Goal: Information Seeking & Learning: Learn about a topic

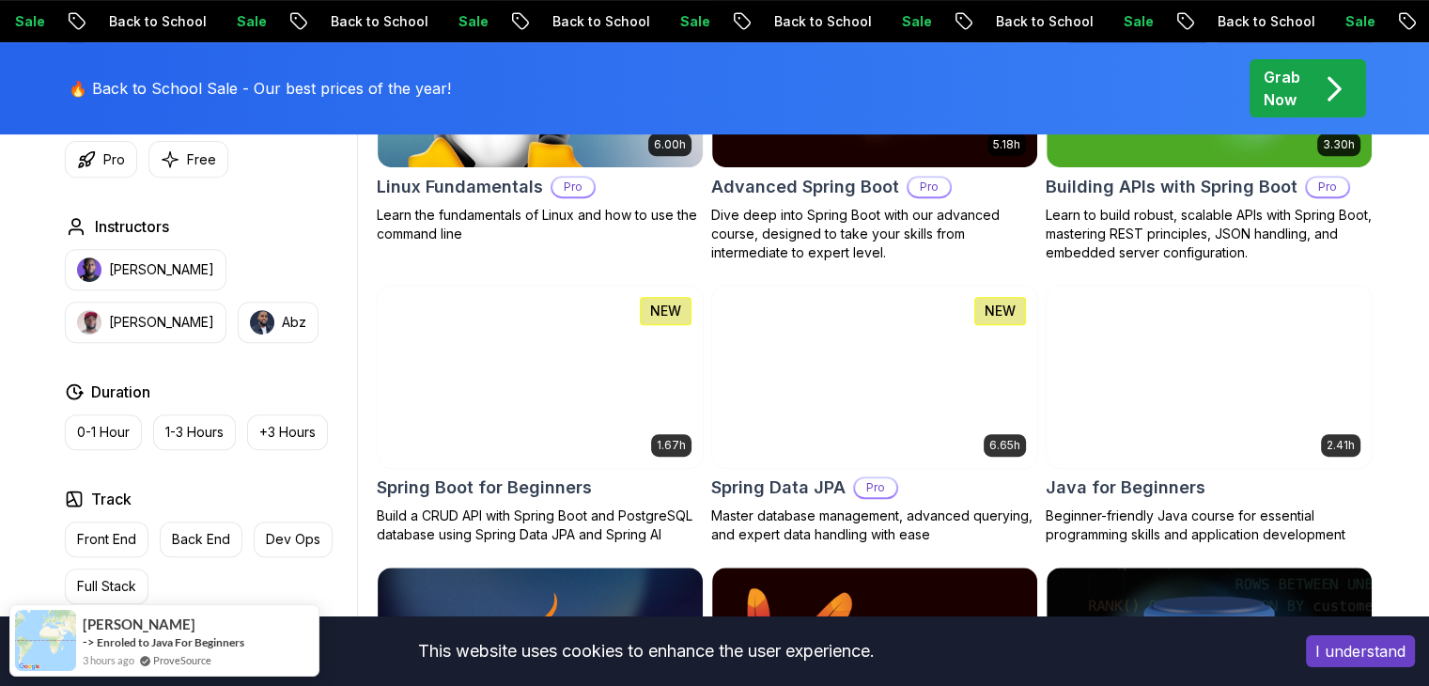
scroll to position [742, 0]
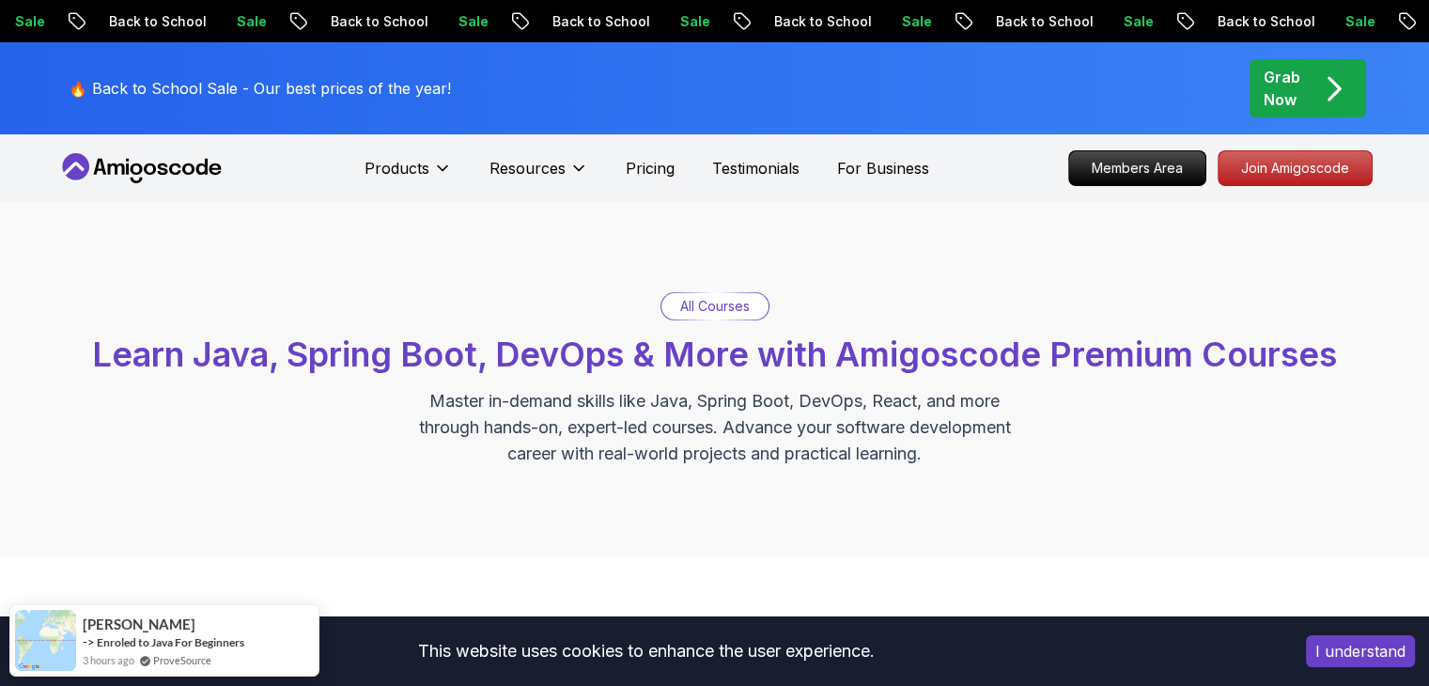
click at [799, 268] on div "All Courses Learn Java, Spring Boot, DevOps & More with Amigoscode Premium Cour…" at bounding box center [714, 379] width 1429 height 355
click at [911, 264] on div "All Courses Learn Java, Spring Boot, DevOps & More with Amigoscode Premium Cour…" at bounding box center [714, 379] width 1429 height 355
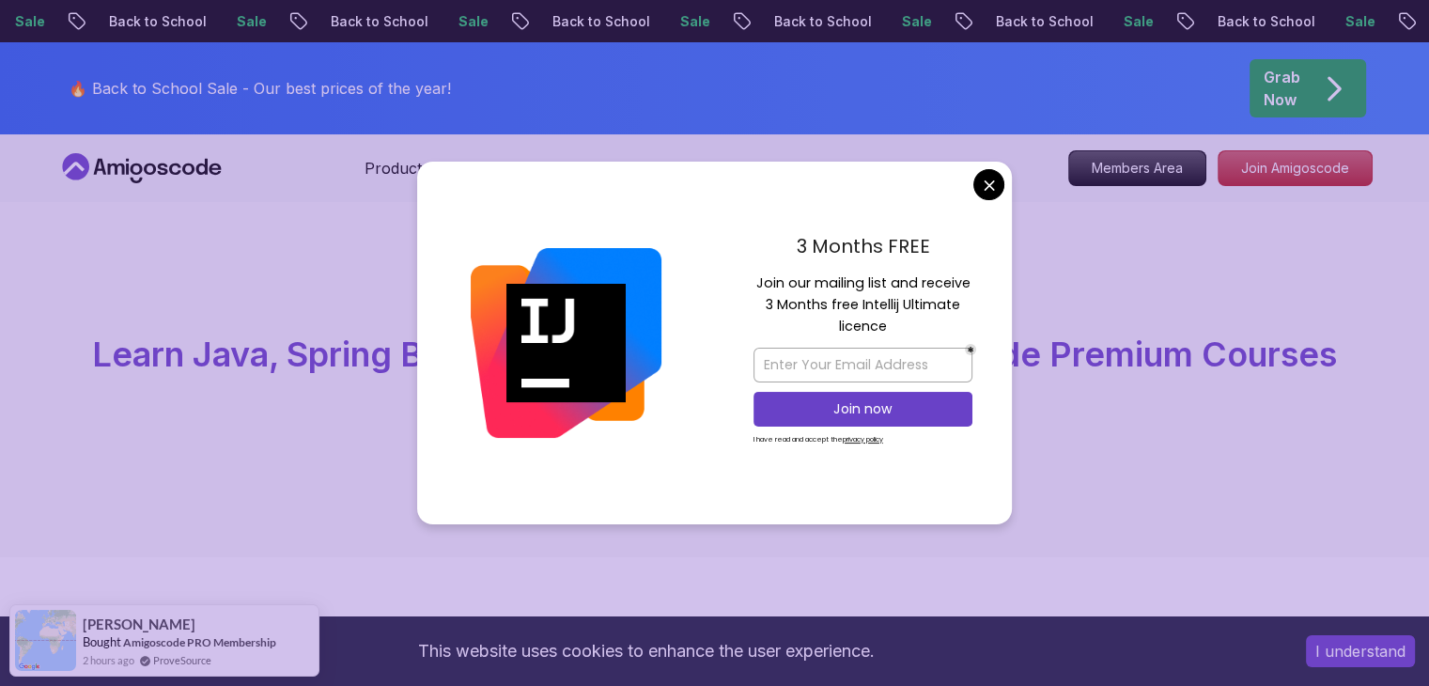
click at [994, 166] on div "3 Months FREE Join our mailing list and receive 3 Months free Intellij Ultimate…" at bounding box center [863, 343] width 298 height 363
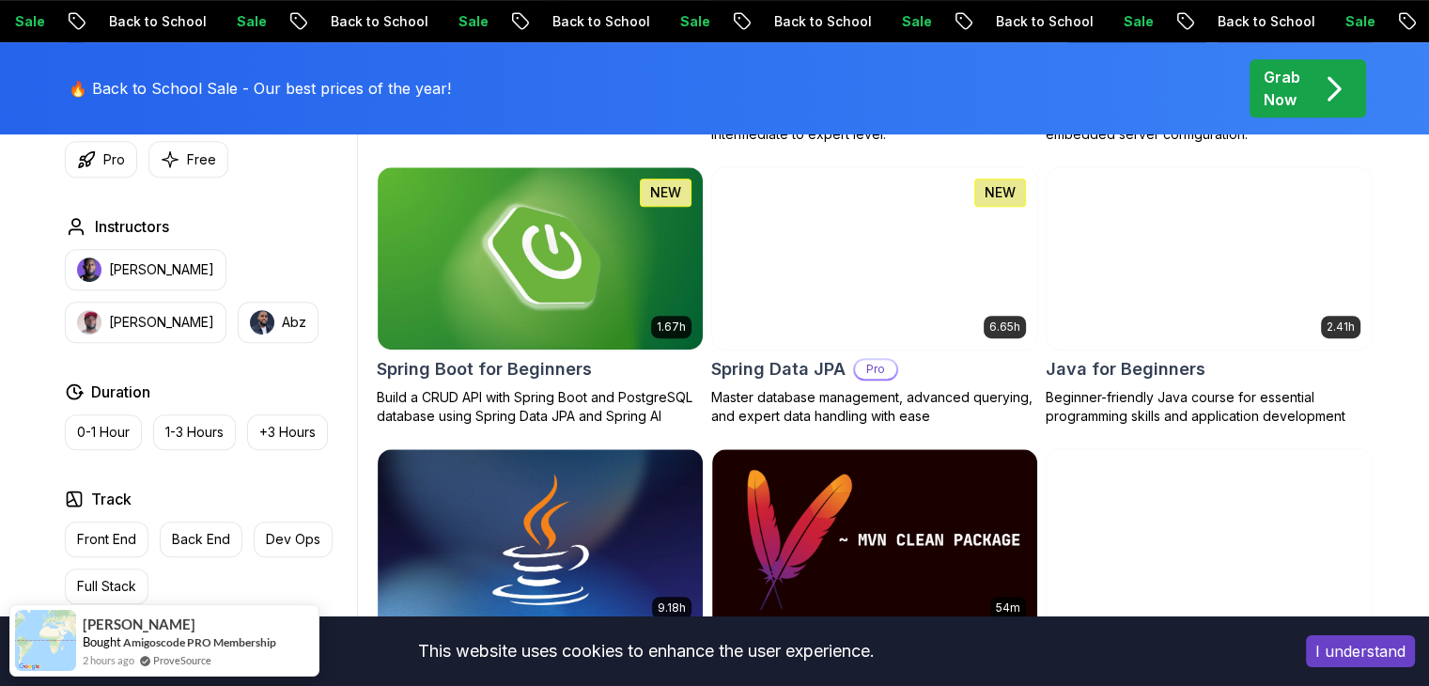
scroll to position [860, 0]
